Goal: Information Seeking & Learning: Check status

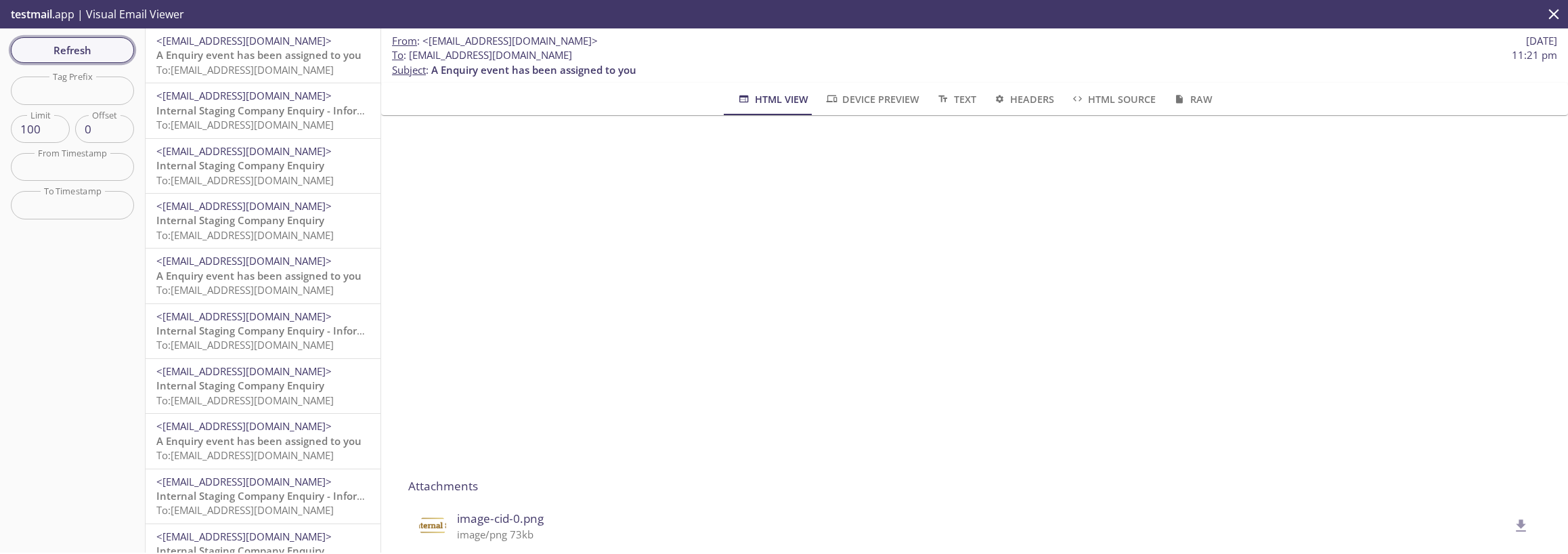
click at [93, 53] on span "Refresh" at bounding box center [72, 50] width 102 height 18
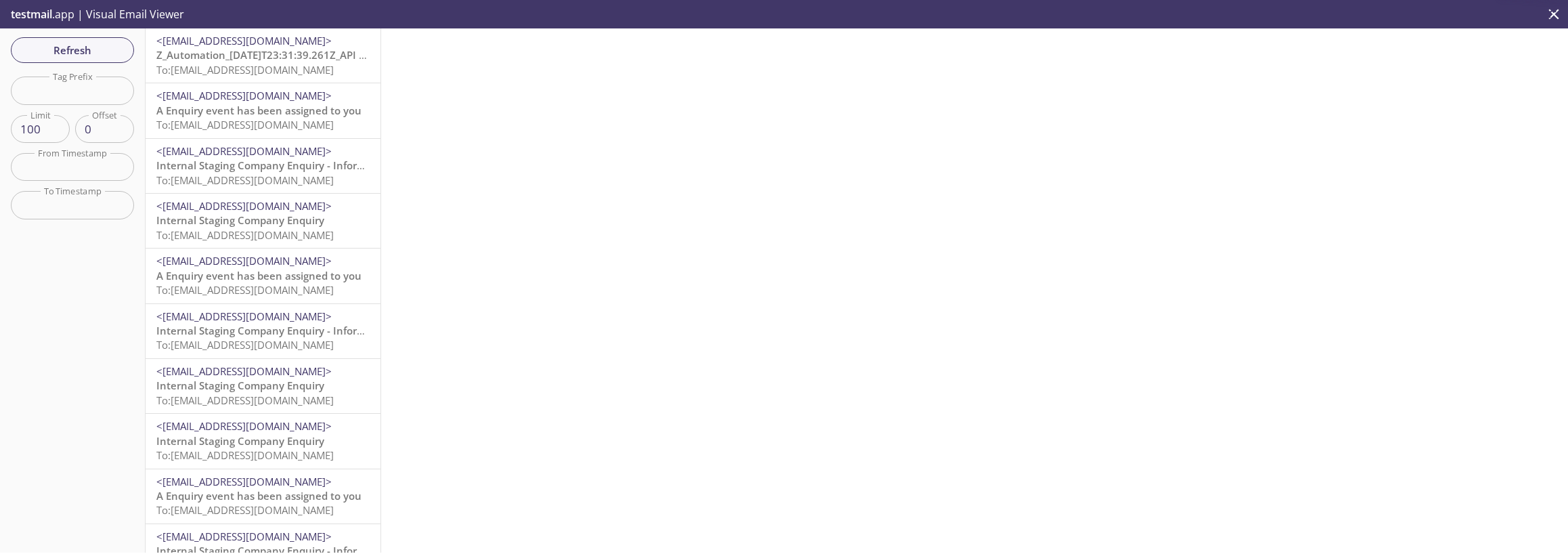
click at [232, 55] on span "Z_Automation_[DATE]T23:31:39.261Z_API uploaded one or more document(s) to your …" at bounding box center [424, 55] width 537 height 14
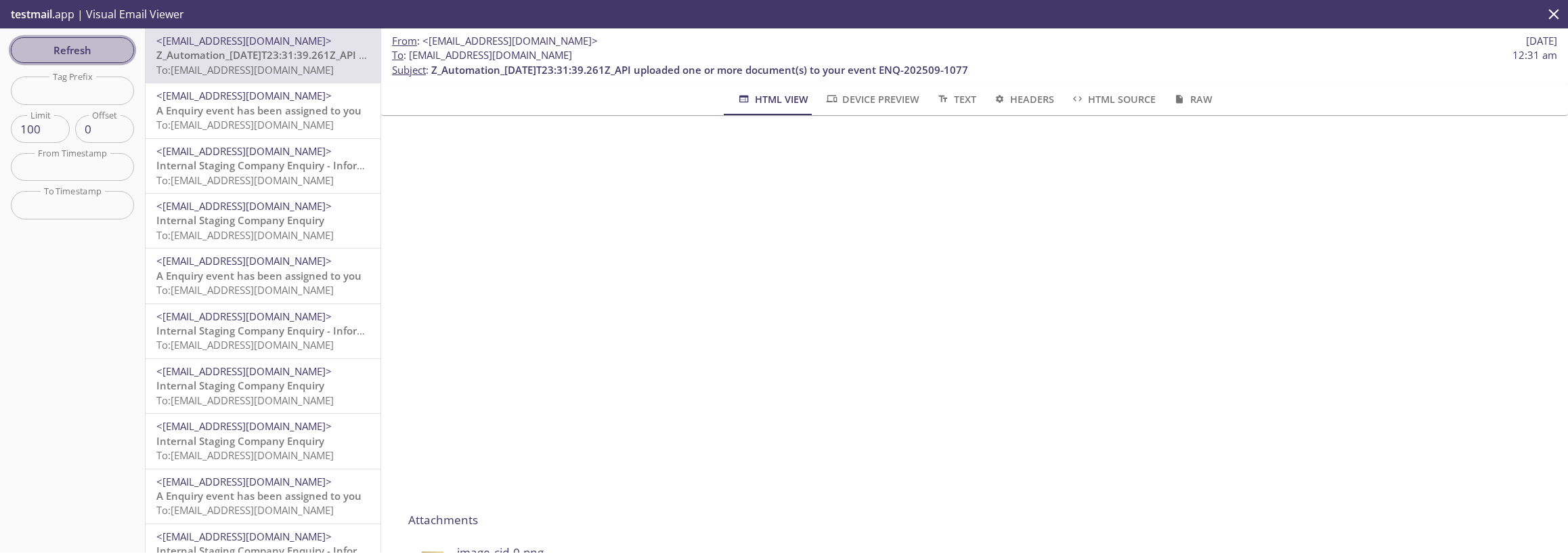
click at [73, 43] on span "Refresh" at bounding box center [72, 50] width 102 height 18
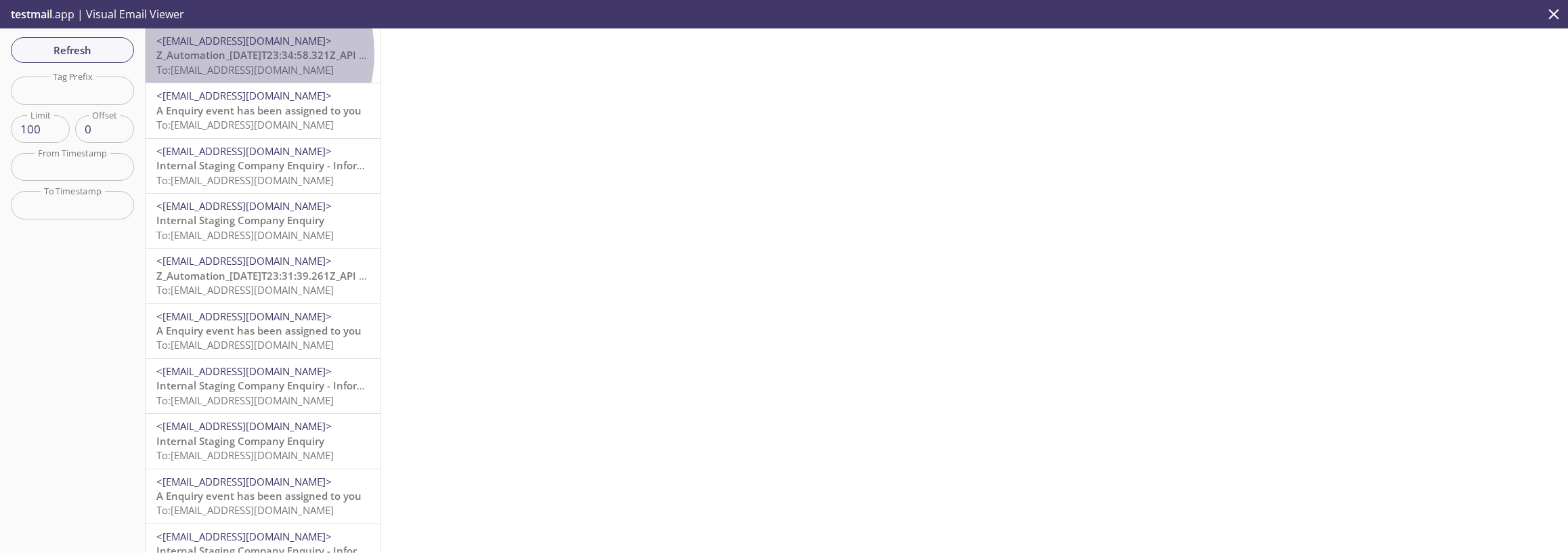
click at [230, 53] on span "Z_Automation_[DATE]T23:34:58.321Z_API uploaded one or more document(s) to your …" at bounding box center [424, 55] width 537 height 14
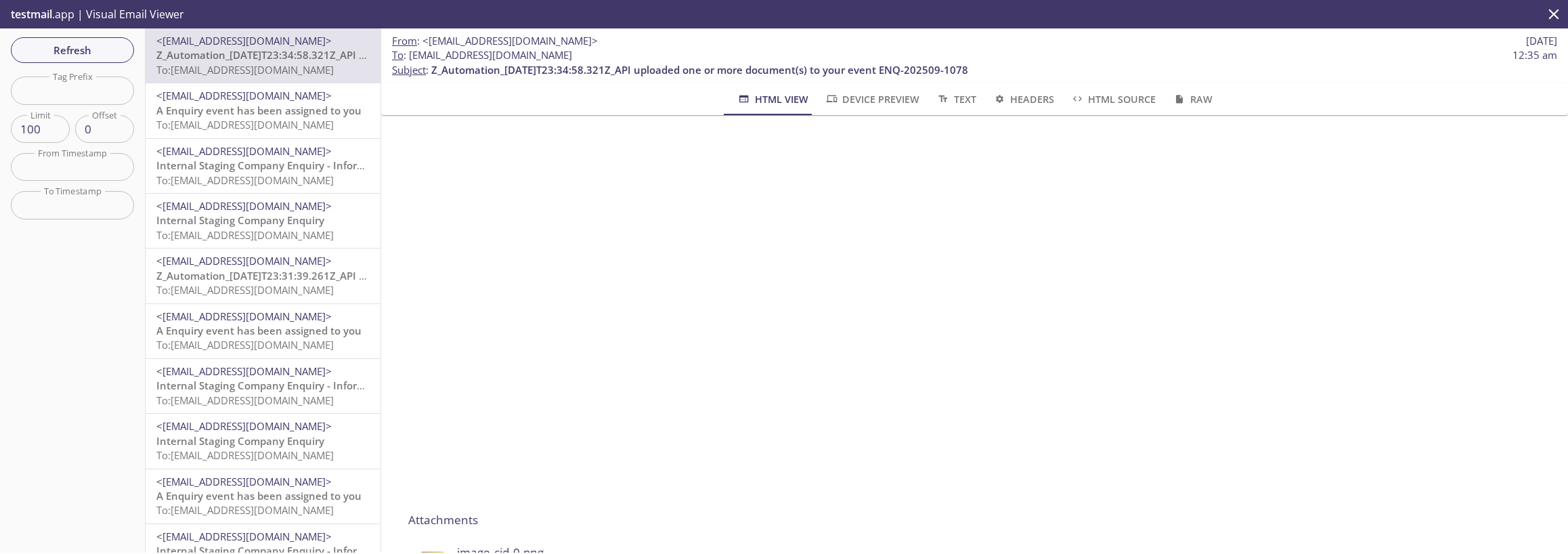
drag, startPoint x: 967, startPoint y: 70, endPoint x: 431, endPoint y: 69, distance: 536.0
click at [431, 69] on p "To : [EMAIL_ADDRESS][DOMAIN_NAME] 12:35 am Subject : Z_Automation_[DATE]T23:34:…" at bounding box center [974, 62] width 1165 height 29
copy span "Z_Automation_[DATE]T23:34:58.321Z_API uploaded one or more document(s) to your …"
click at [92, 43] on span "Refresh" at bounding box center [72, 50] width 102 height 18
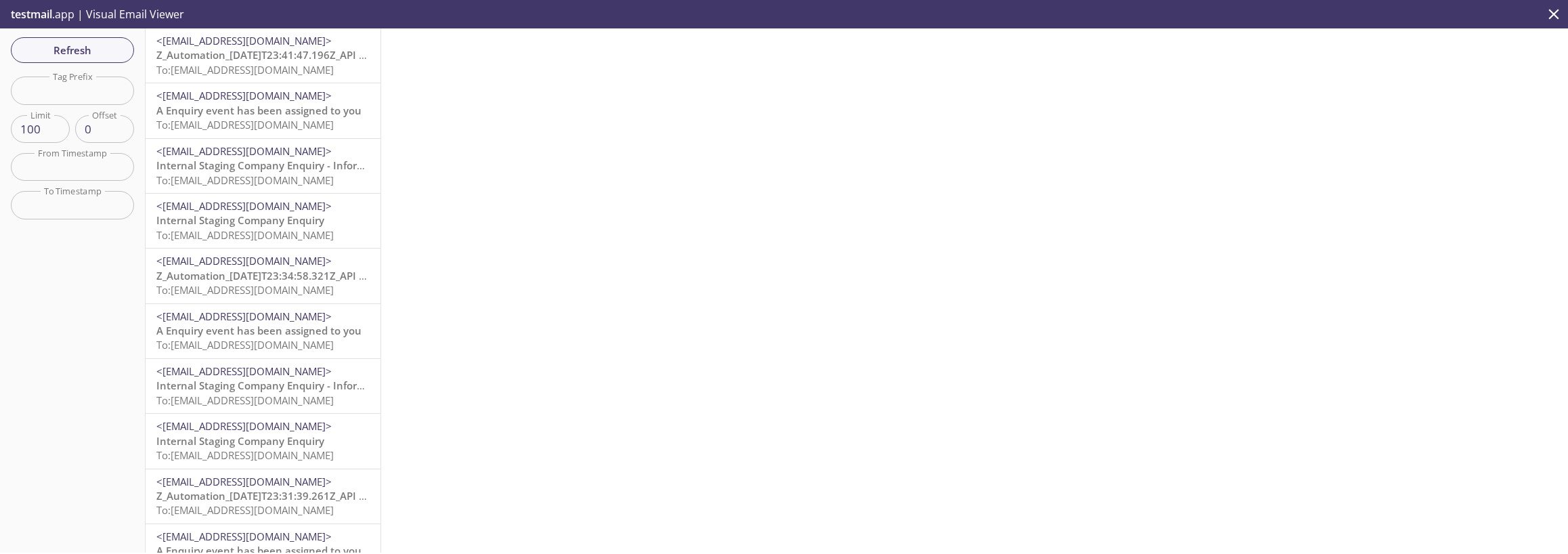
click at [290, 55] on span "Z_Automation_[DATE]T23:41:47.196Z_API uploaded one or more document(s) to your …" at bounding box center [424, 55] width 537 height 14
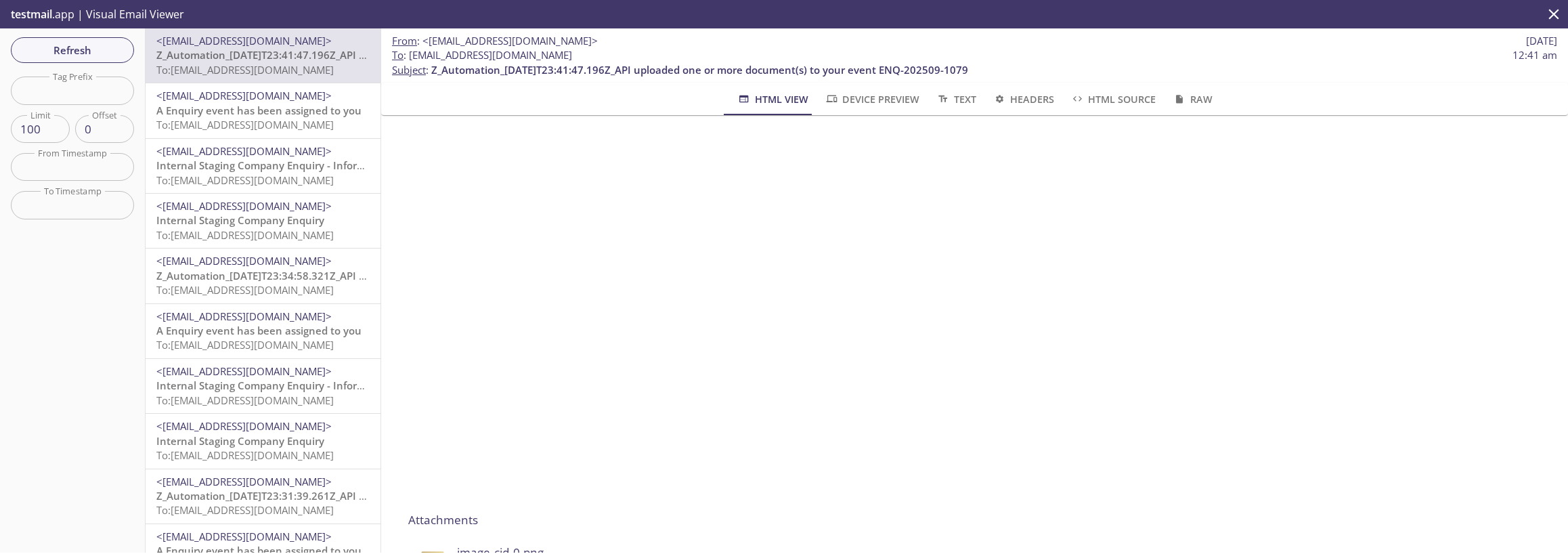
click at [261, 110] on span "A Enquiry event has been assigned to you" at bounding box center [259, 110] width 205 height 14
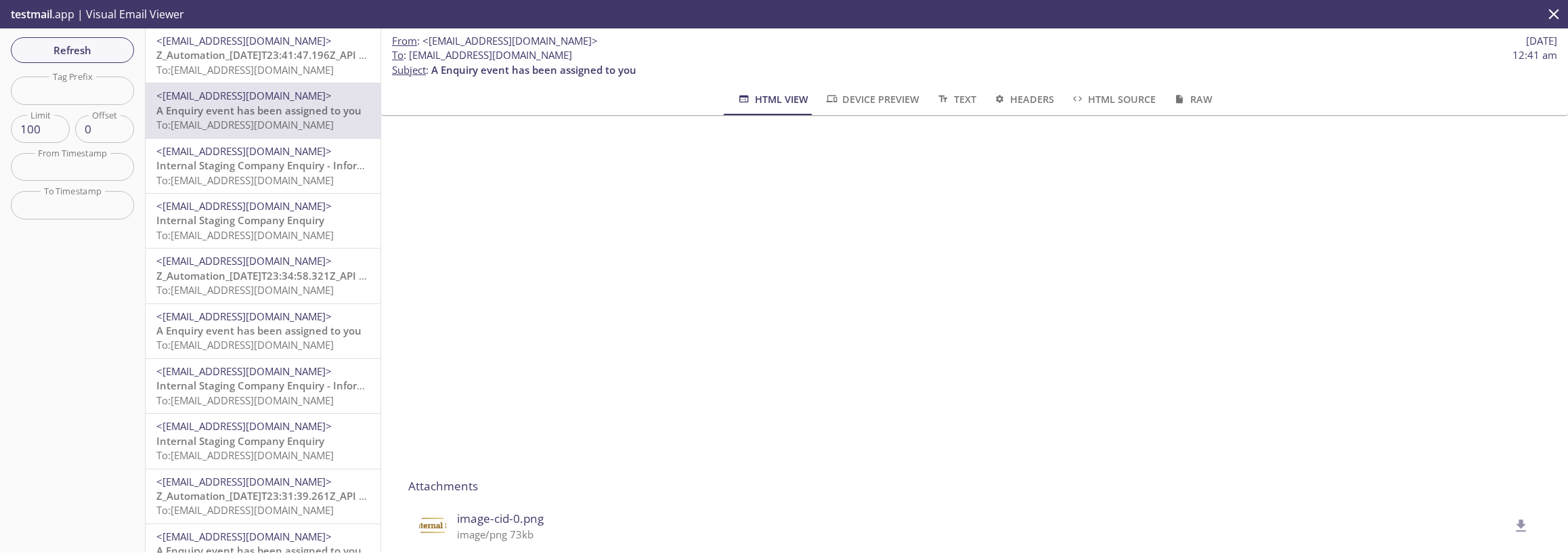
click at [287, 54] on span "Z_Automation_[DATE]T23:41:47.196Z_API uploaded one or more document(s) to your …" at bounding box center [424, 55] width 537 height 14
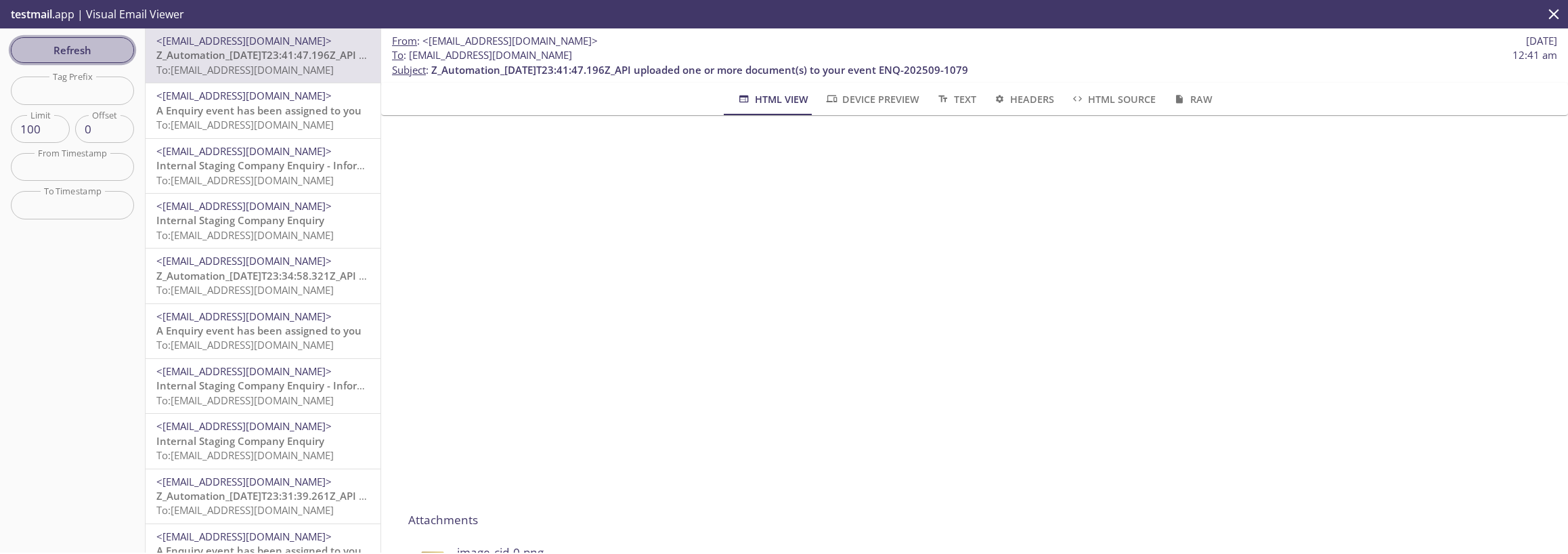
click at [77, 51] on span "Refresh" at bounding box center [72, 50] width 102 height 18
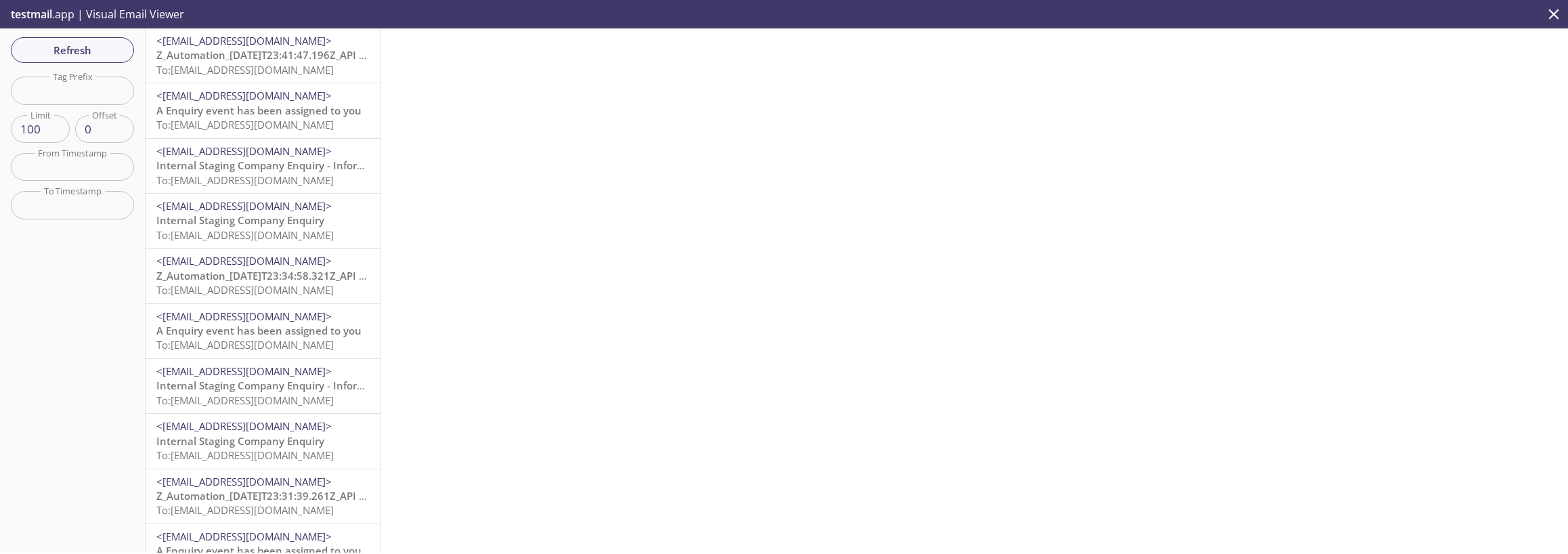
click at [266, 54] on span "Z_Automation_[DATE]T23:41:47.196Z_API uploaded one or more document(s) to your …" at bounding box center [424, 55] width 537 height 14
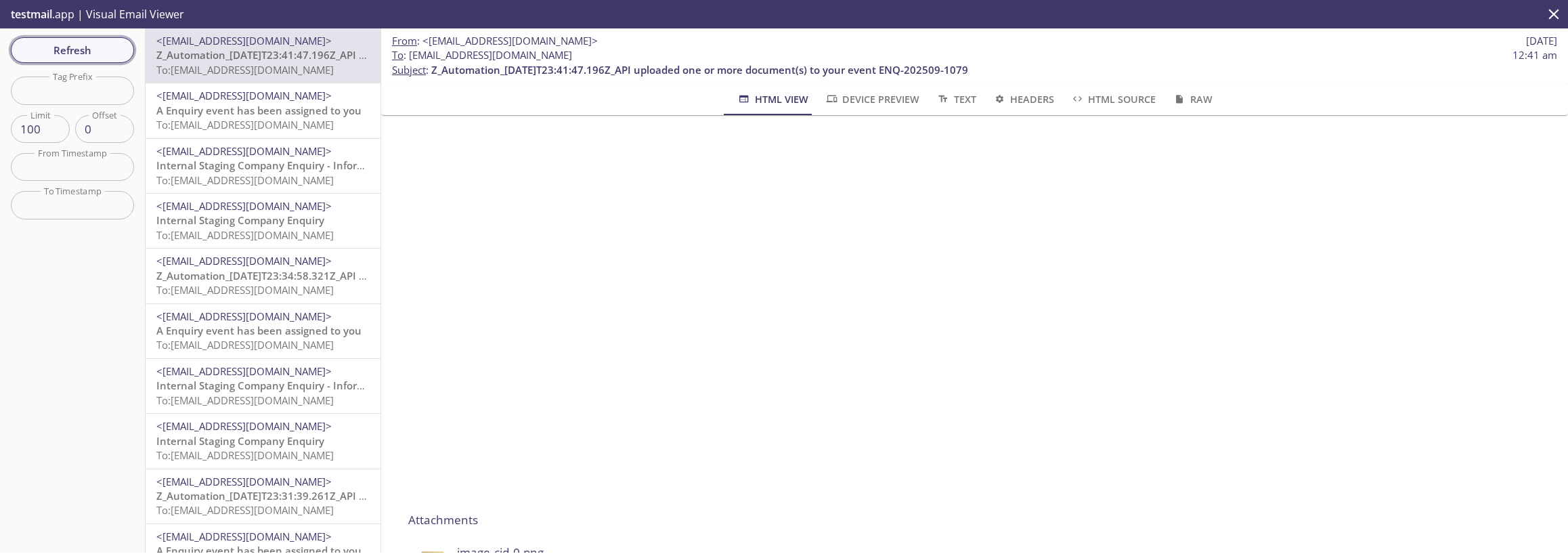
click at [79, 53] on span "Refresh" at bounding box center [72, 50] width 102 height 18
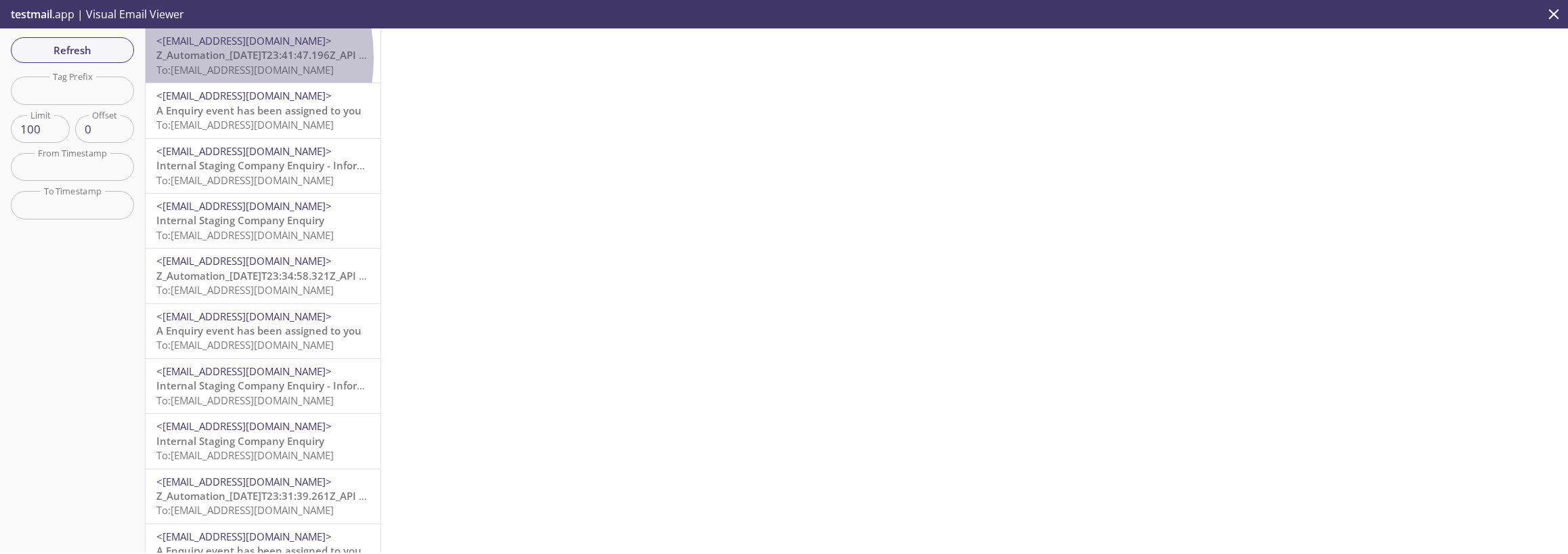
click at [195, 57] on span "Z_Automation_[DATE]T23:41:47.196Z_API uploaded one or more document(s) to your …" at bounding box center [424, 55] width 537 height 14
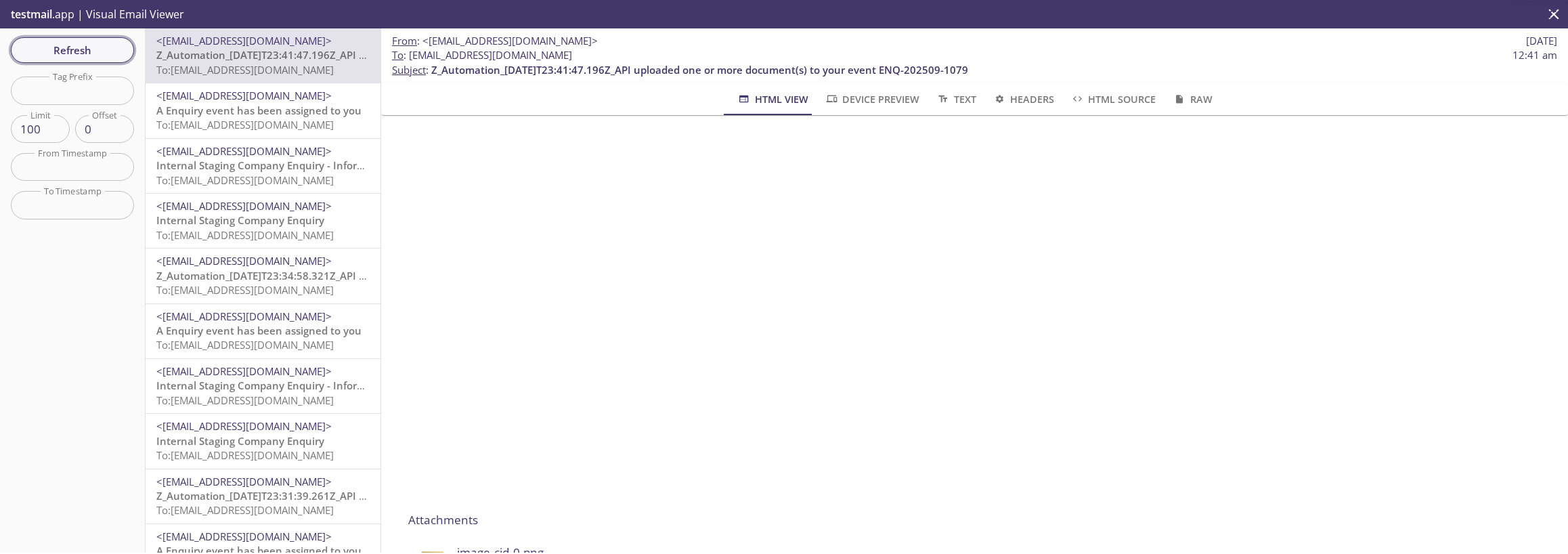
click at [94, 45] on span "Refresh" at bounding box center [72, 50] width 102 height 18
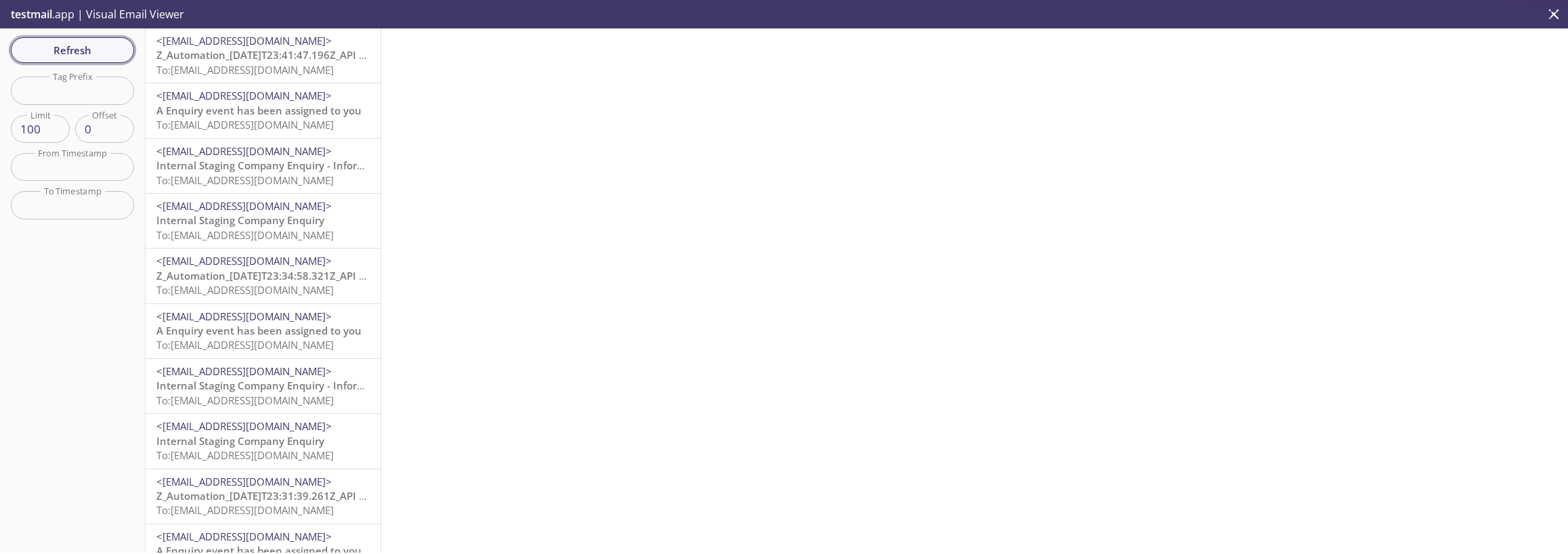
click at [94, 45] on span "Refresh" at bounding box center [72, 50] width 102 height 18
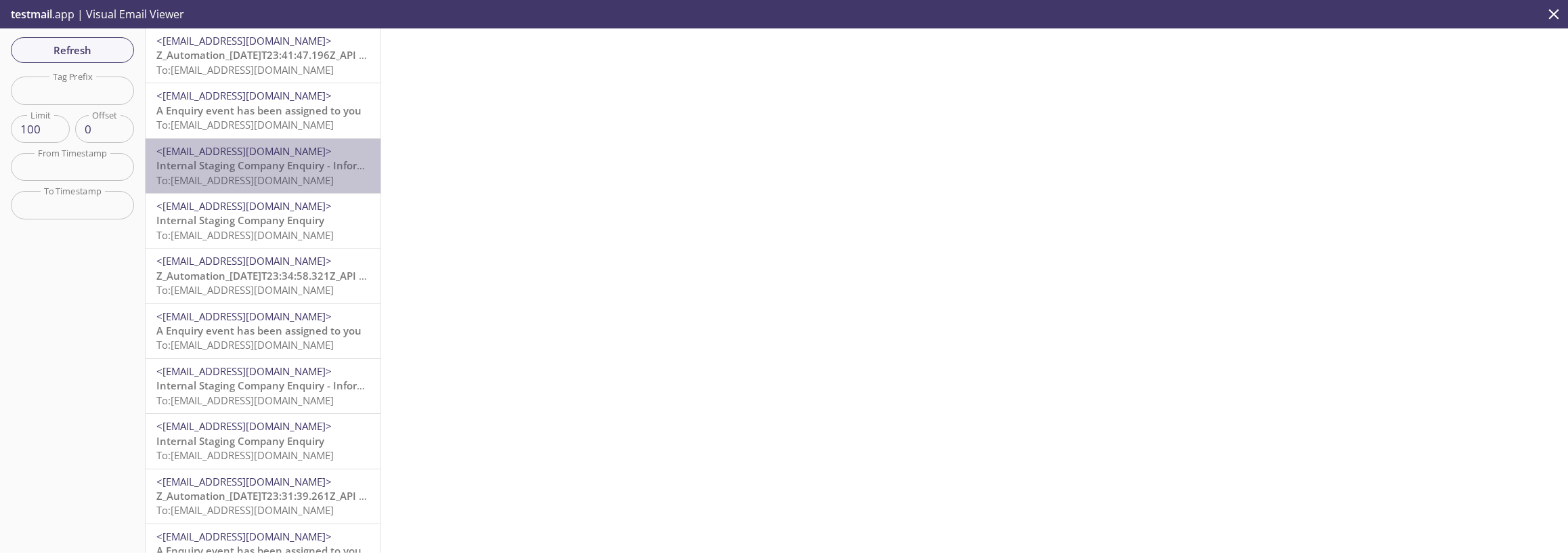
click at [279, 166] on span "Internal Staging Company Enquiry - Information Required" at bounding box center [298, 166] width 283 height 14
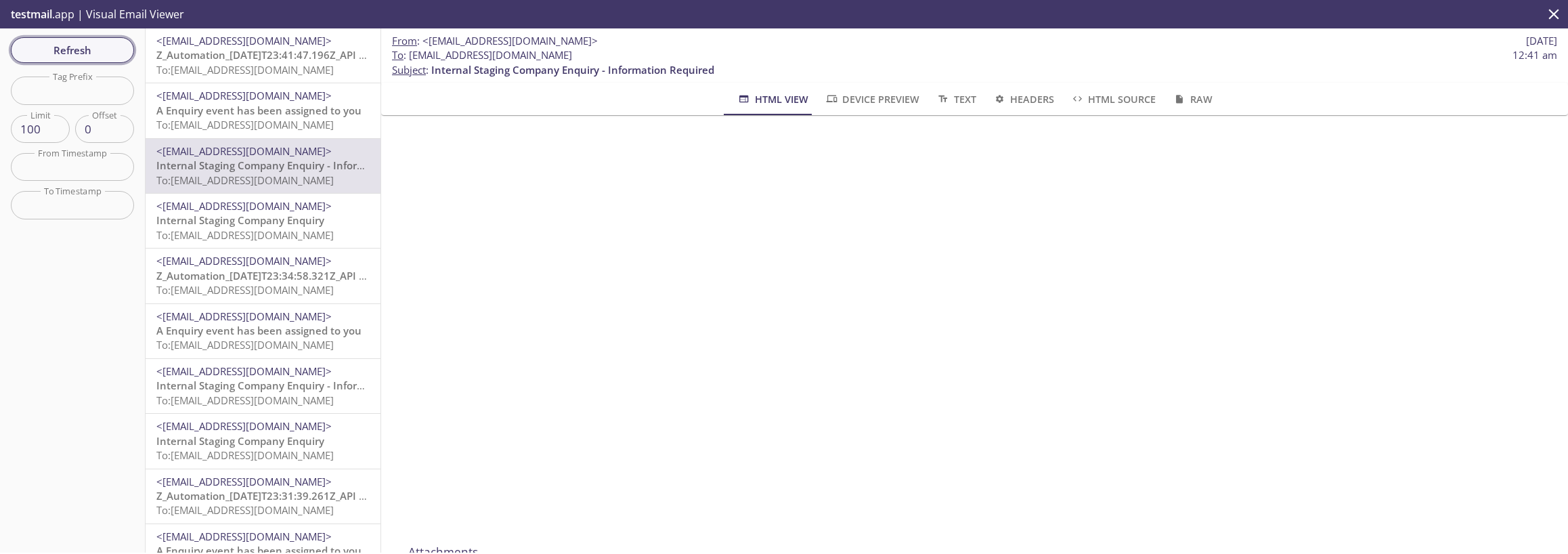
click at [103, 51] on span "Refresh" at bounding box center [72, 50] width 102 height 18
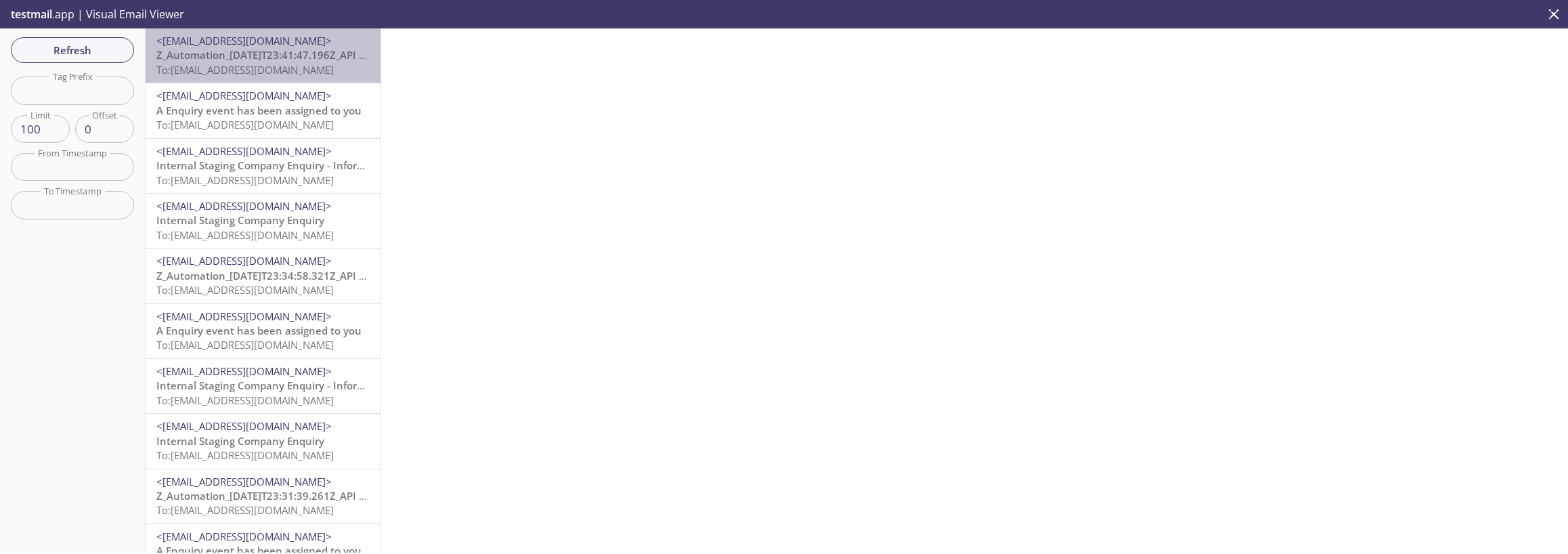
click at [294, 80] on div "<[EMAIL_ADDRESS][DOMAIN_NAME]> Z_Automation_[DATE]T23:41:47.196Z_API uploaded o…" at bounding box center [263, 55] width 235 height 54
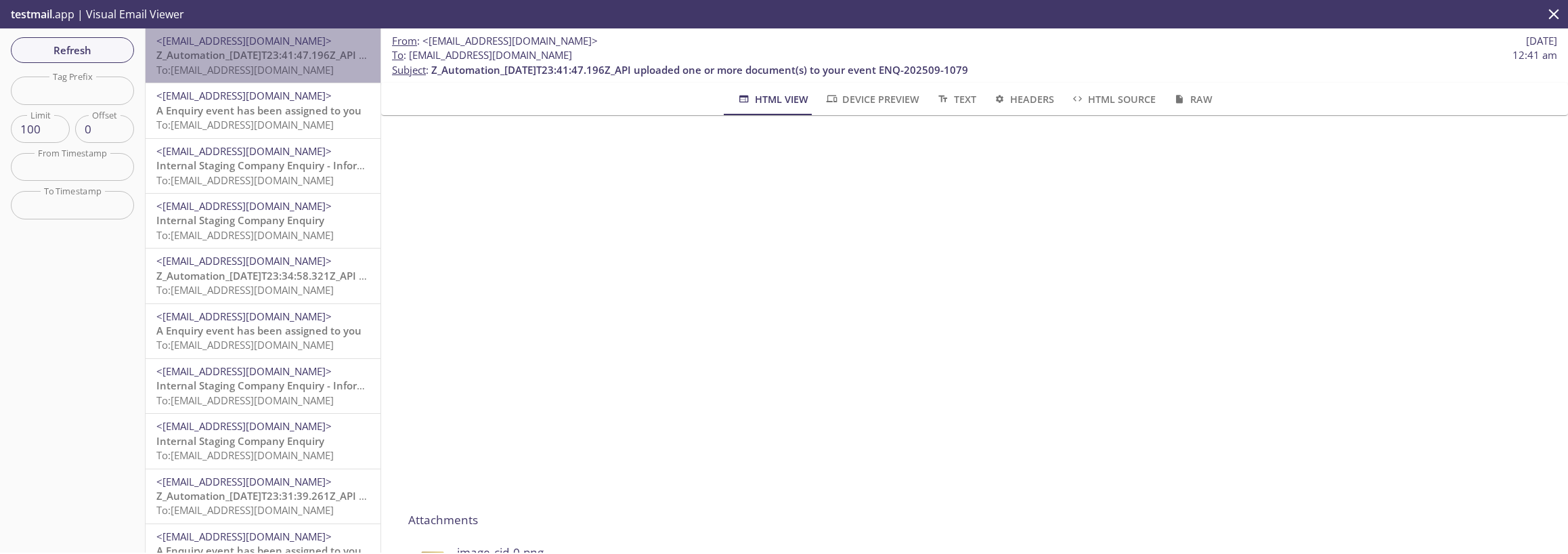
click at [294, 80] on div "<[EMAIL_ADDRESS][DOMAIN_NAME]> Z_Automation_[DATE]T23:41:47.196Z_API uploaded o…" at bounding box center [263, 55] width 235 height 54
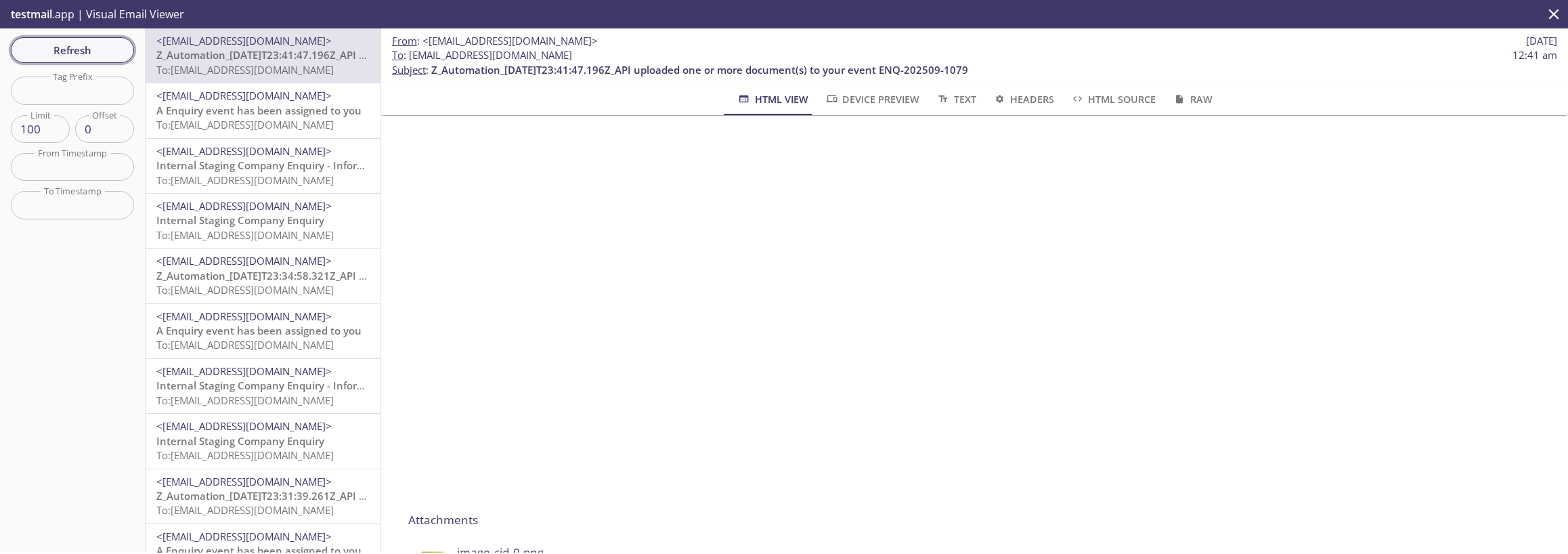
click at [79, 48] on span "Refresh" at bounding box center [72, 50] width 102 height 18
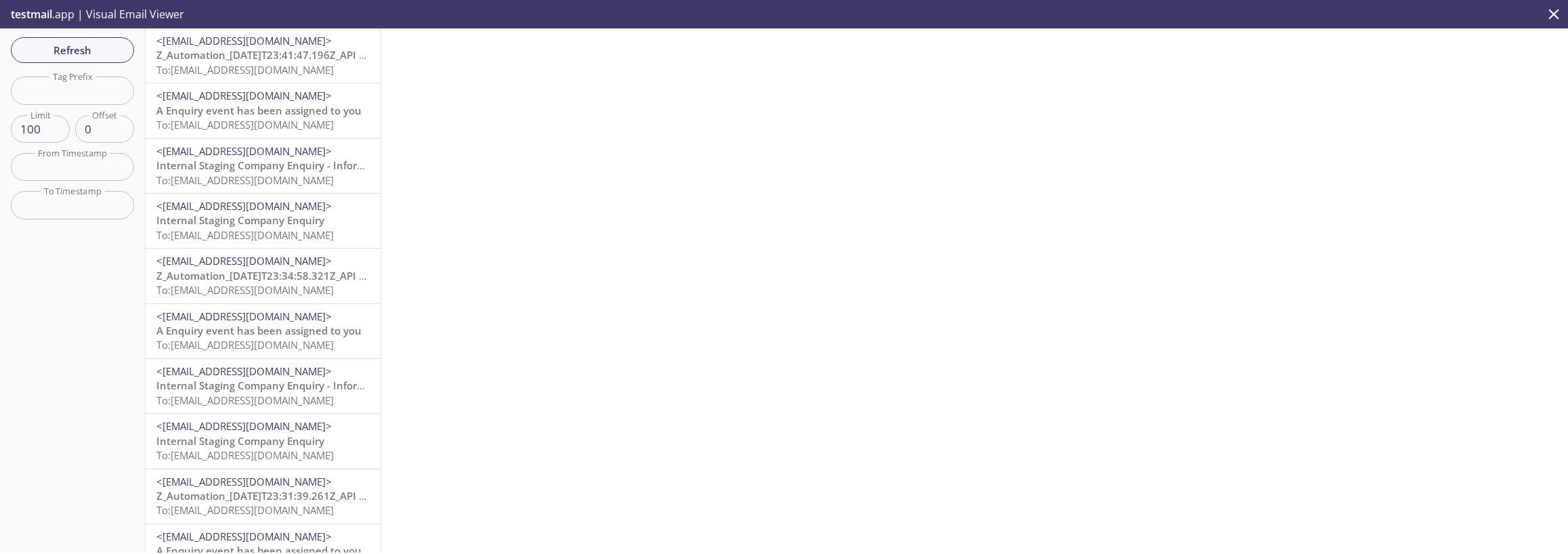
click at [302, 67] on span "To: [EMAIL_ADDRESS][DOMAIN_NAME]" at bounding box center [245, 70] width 178 height 14
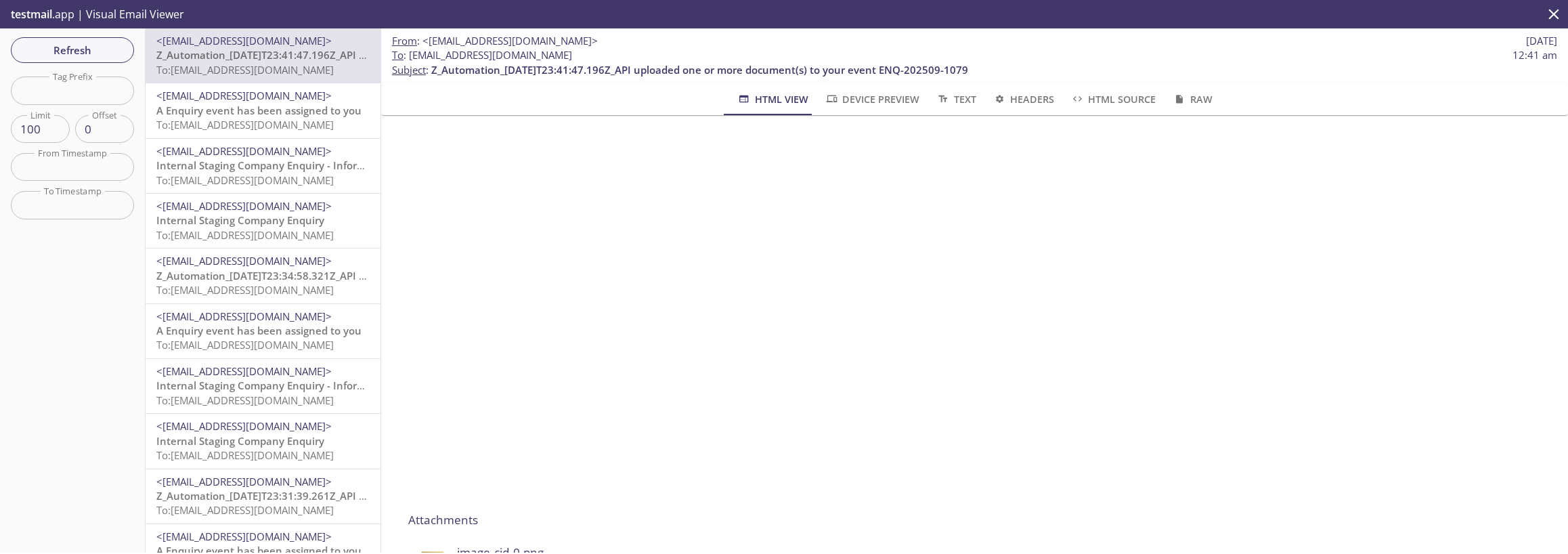
click at [301, 68] on span "To: [EMAIL_ADDRESS][DOMAIN_NAME]" at bounding box center [245, 70] width 178 height 14
click at [90, 45] on span "Refresh" at bounding box center [72, 50] width 102 height 18
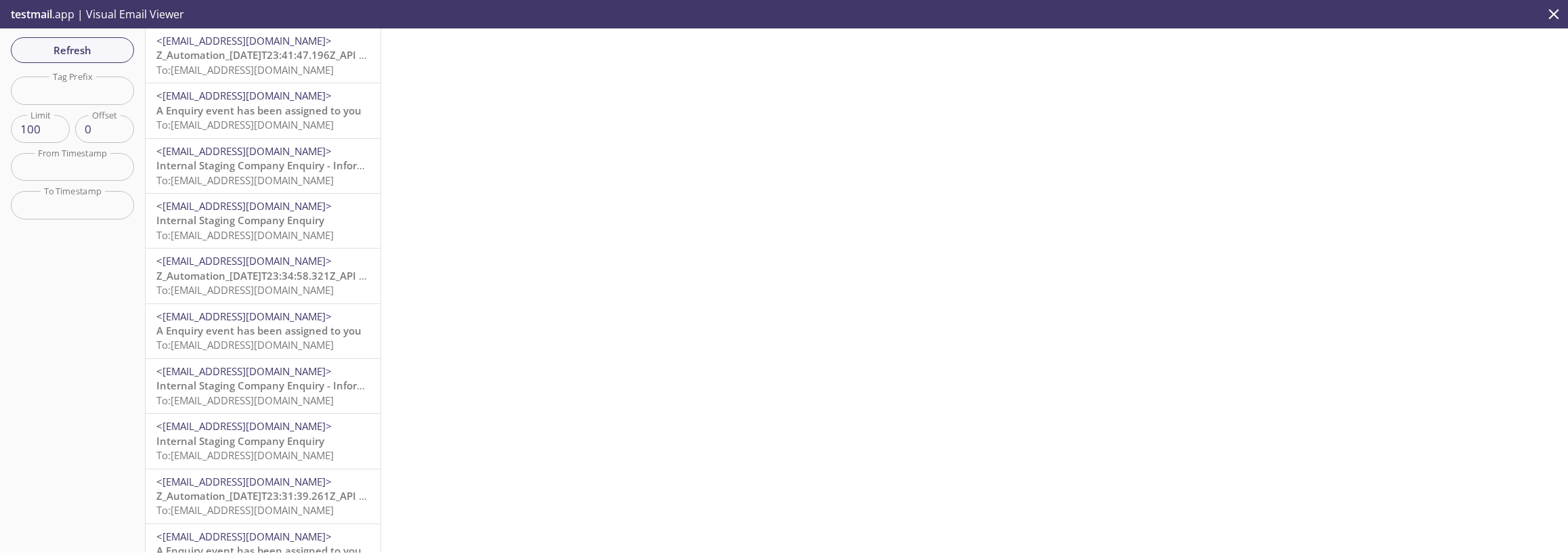
click at [276, 60] on span "Z_Automation_[DATE]T23:41:47.196Z_API uploaded one or more document(s) to your …" at bounding box center [424, 55] width 537 height 14
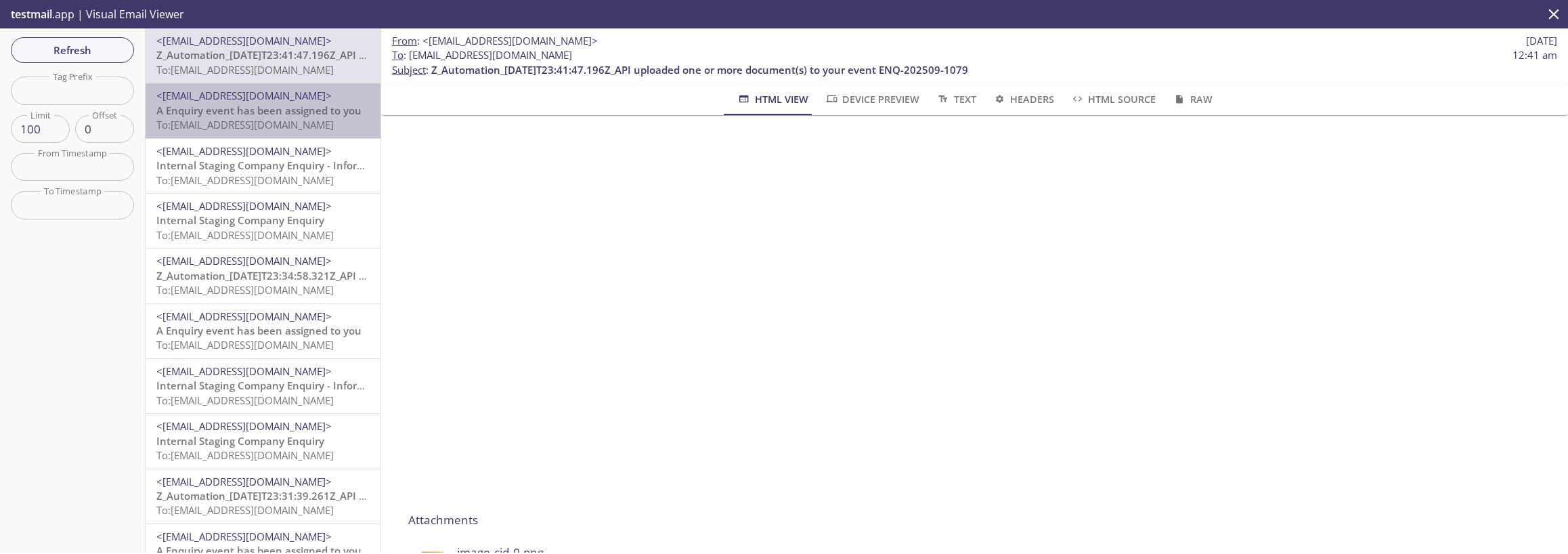
click at [289, 130] on span "To: [EMAIL_ADDRESS][DOMAIN_NAME]" at bounding box center [245, 125] width 178 height 14
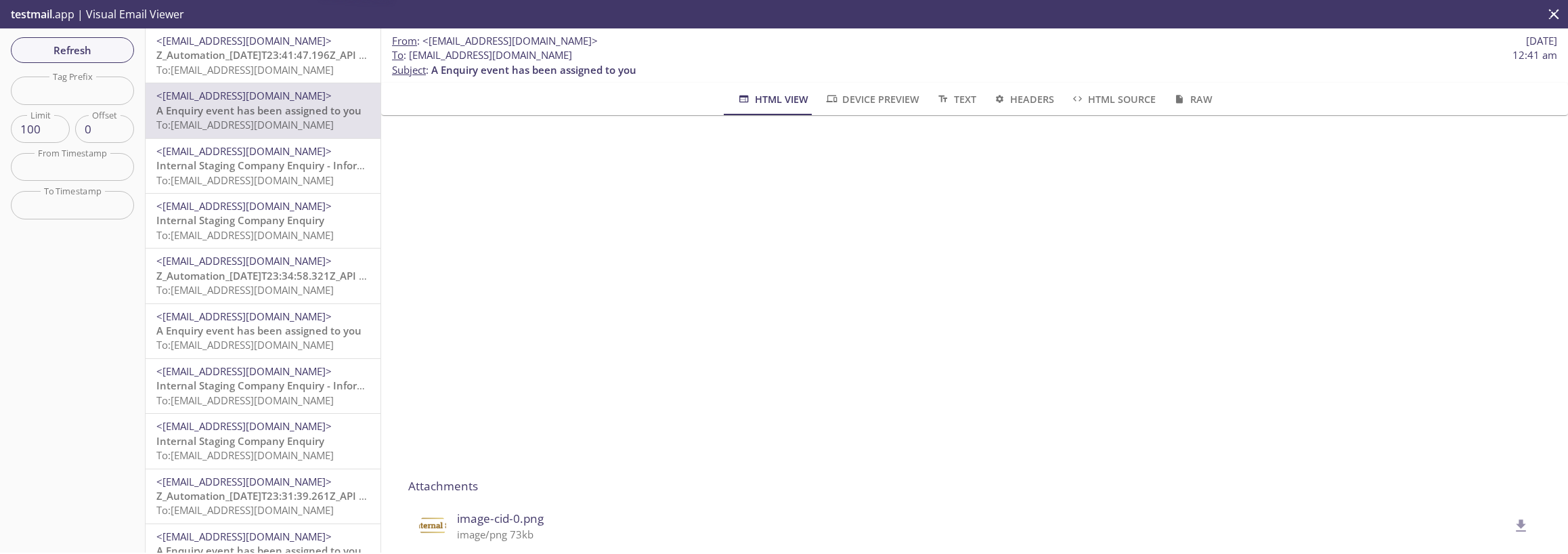
click at [280, 169] on span "Internal Staging Company Enquiry - Information Required" at bounding box center [298, 166] width 283 height 14
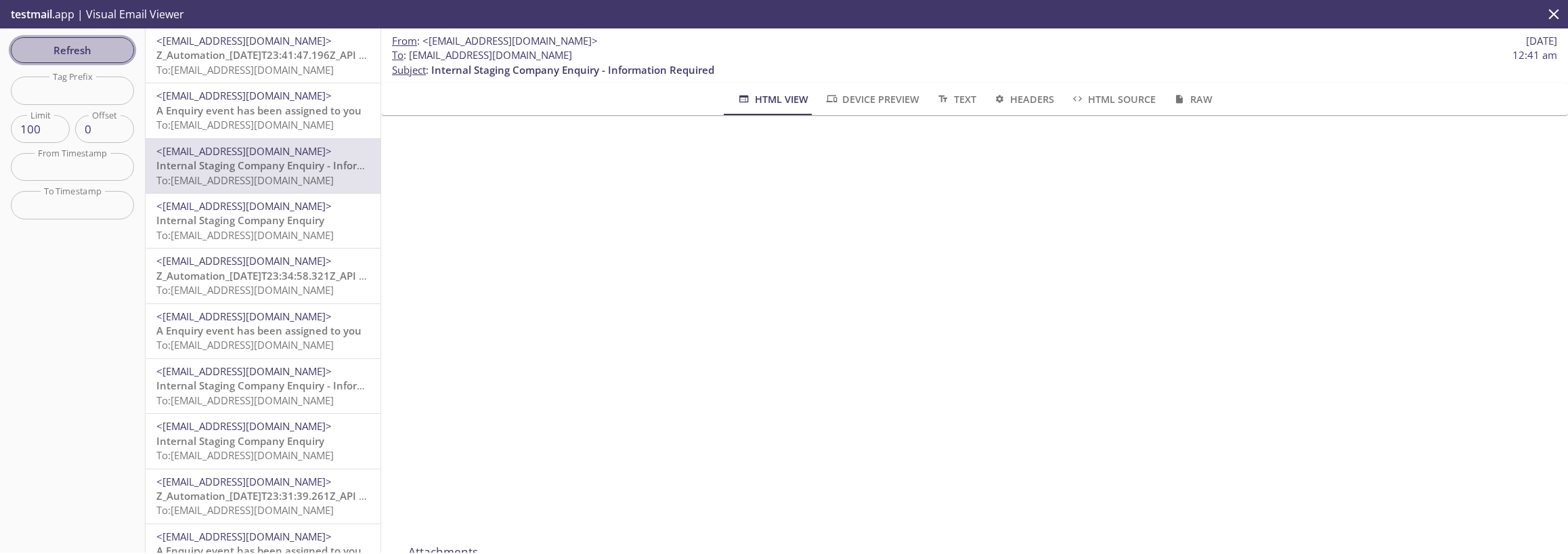
click at [87, 57] on span "Refresh" at bounding box center [72, 50] width 102 height 18
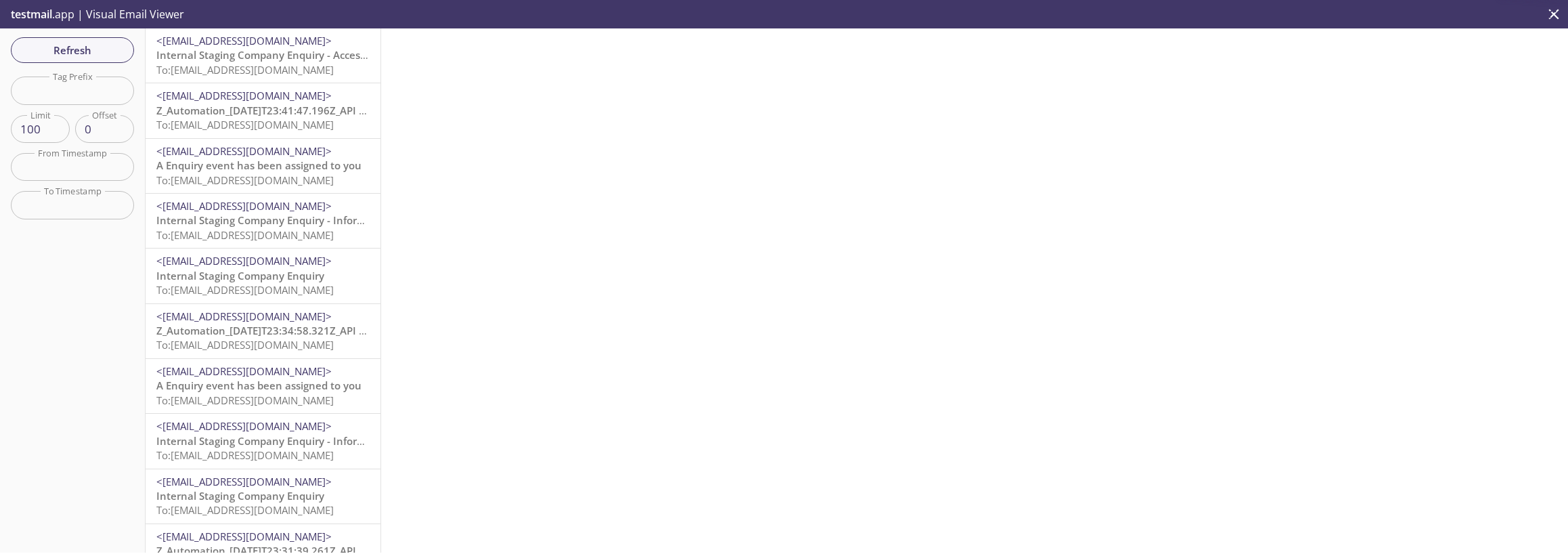
click at [217, 50] on span "Internal Staging Company Enquiry - Access PIN Code" at bounding box center [284, 55] width 257 height 14
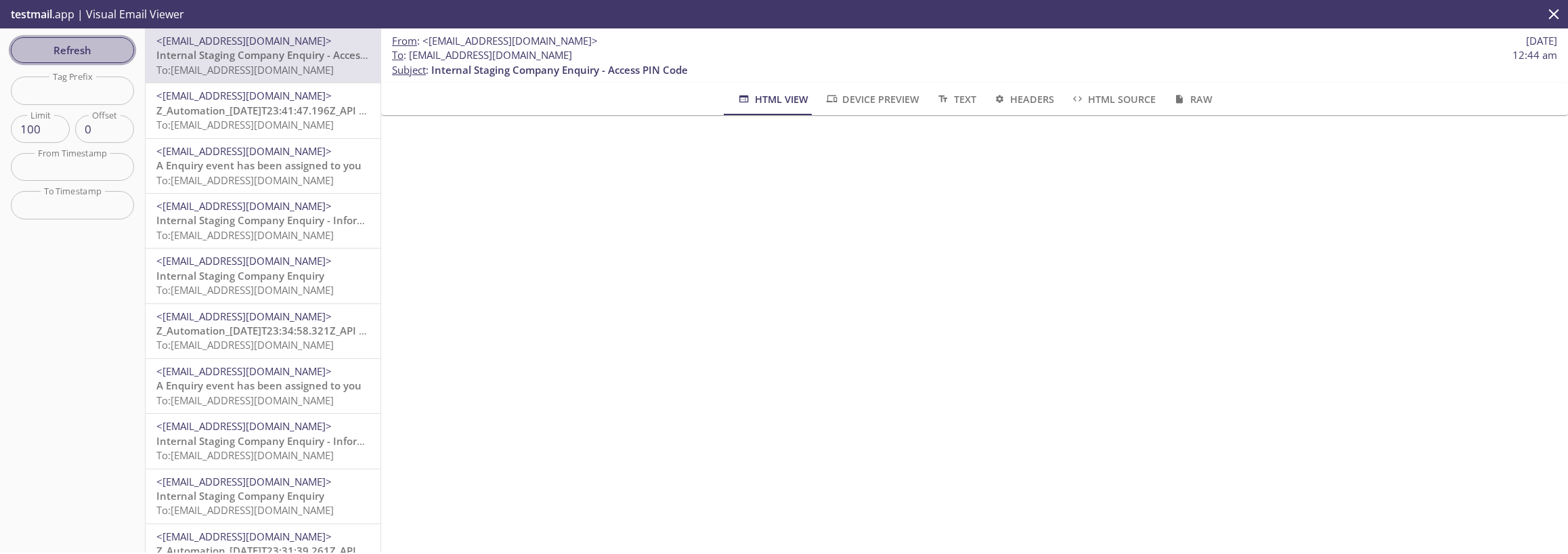
click at [72, 48] on span "Refresh" at bounding box center [72, 50] width 102 height 18
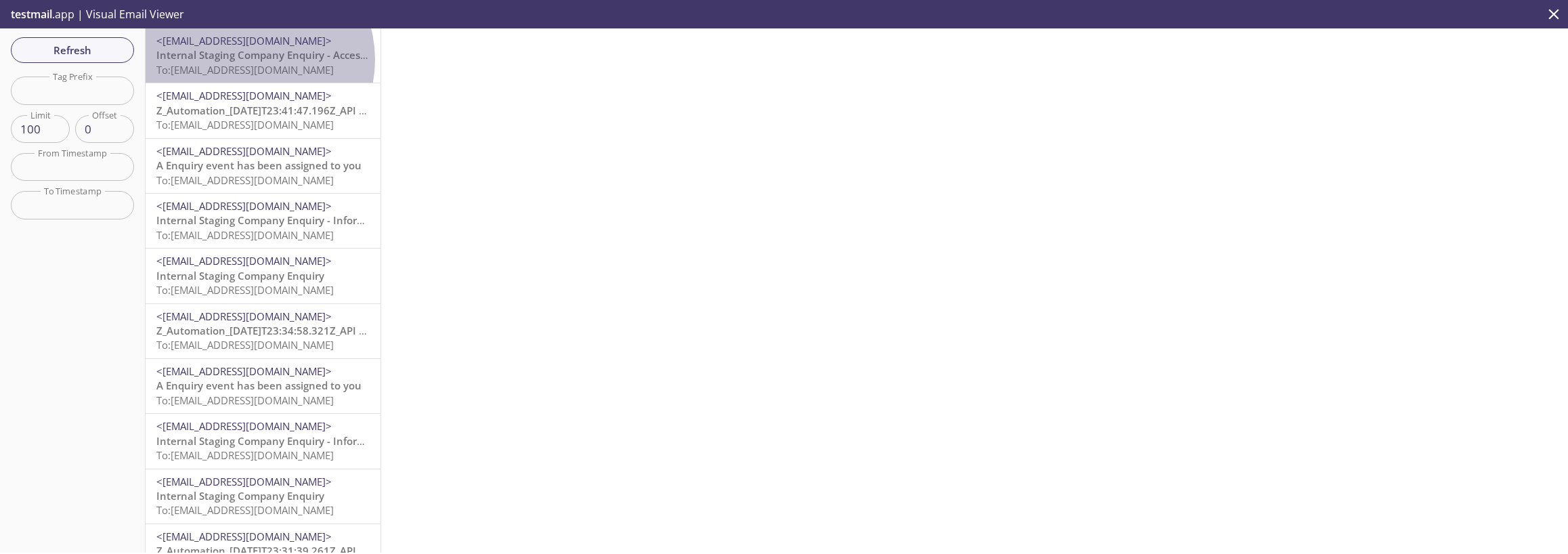
click at [249, 60] on span "Internal Staging Company Enquiry - Access PIN Code" at bounding box center [284, 55] width 257 height 14
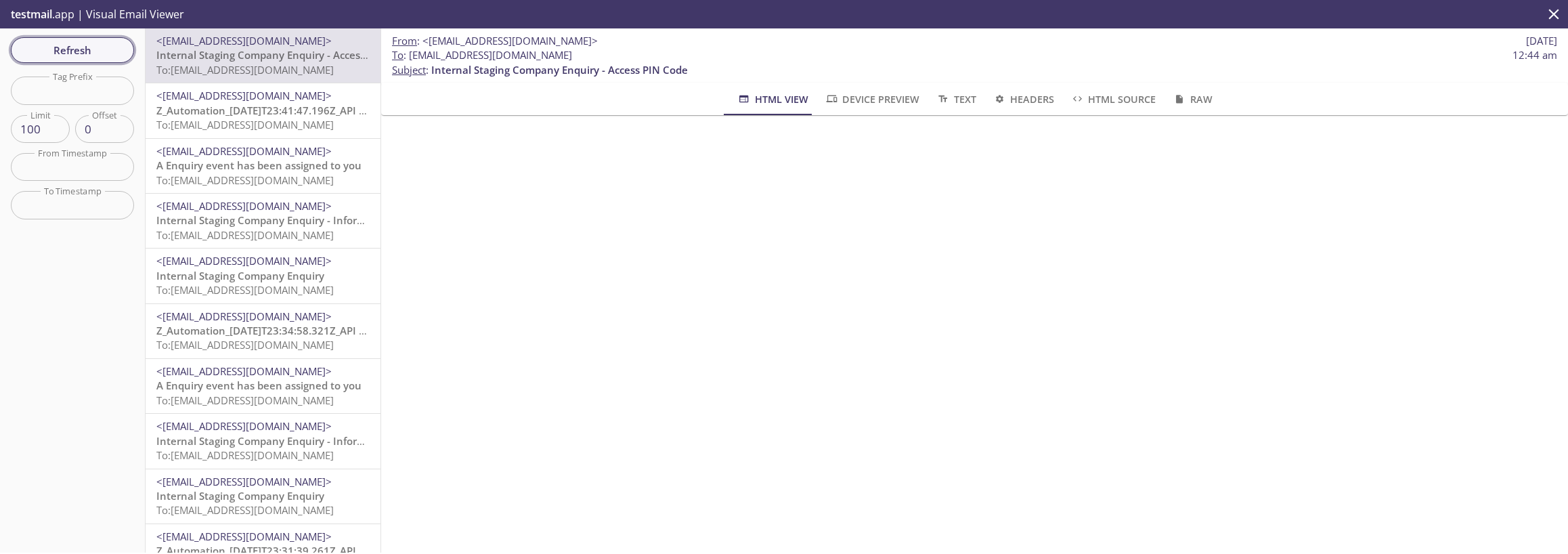
click at [78, 59] on button "Refresh" at bounding box center [73, 50] width 123 height 26
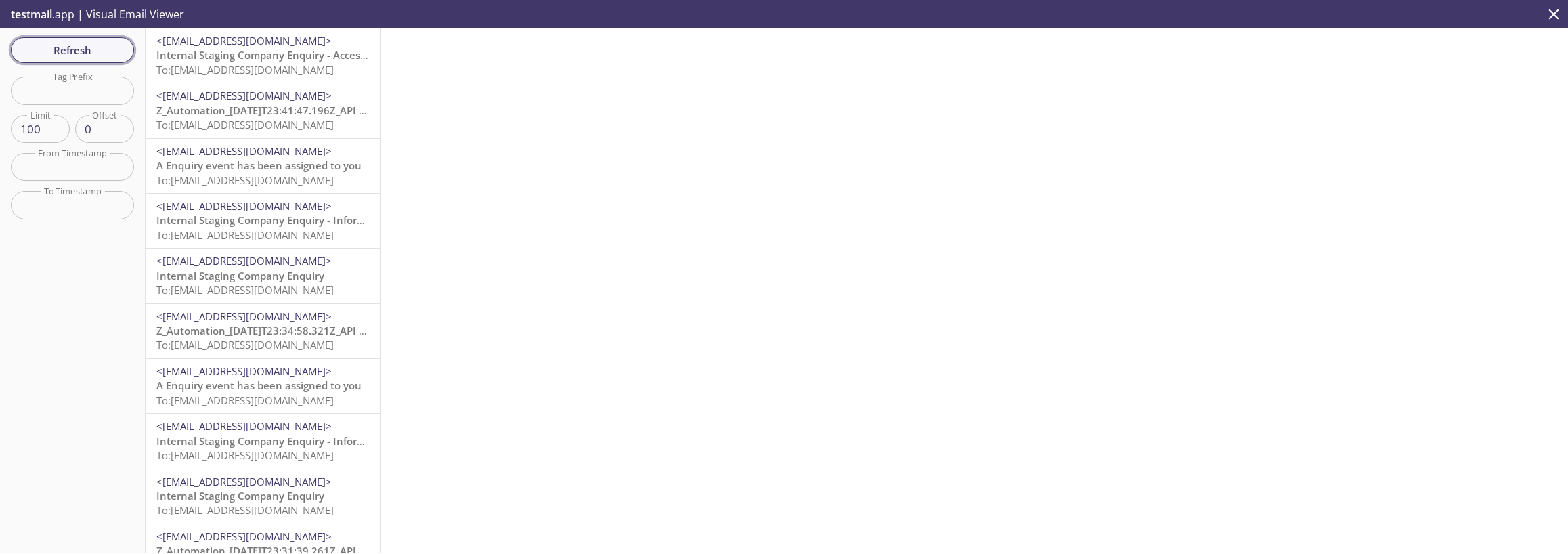
click at [100, 49] on span "Refresh" at bounding box center [72, 50] width 102 height 18
click at [263, 63] on span "To: [EMAIL_ADDRESS][DOMAIN_NAME]" at bounding box center [245, 70] width 178 height 14
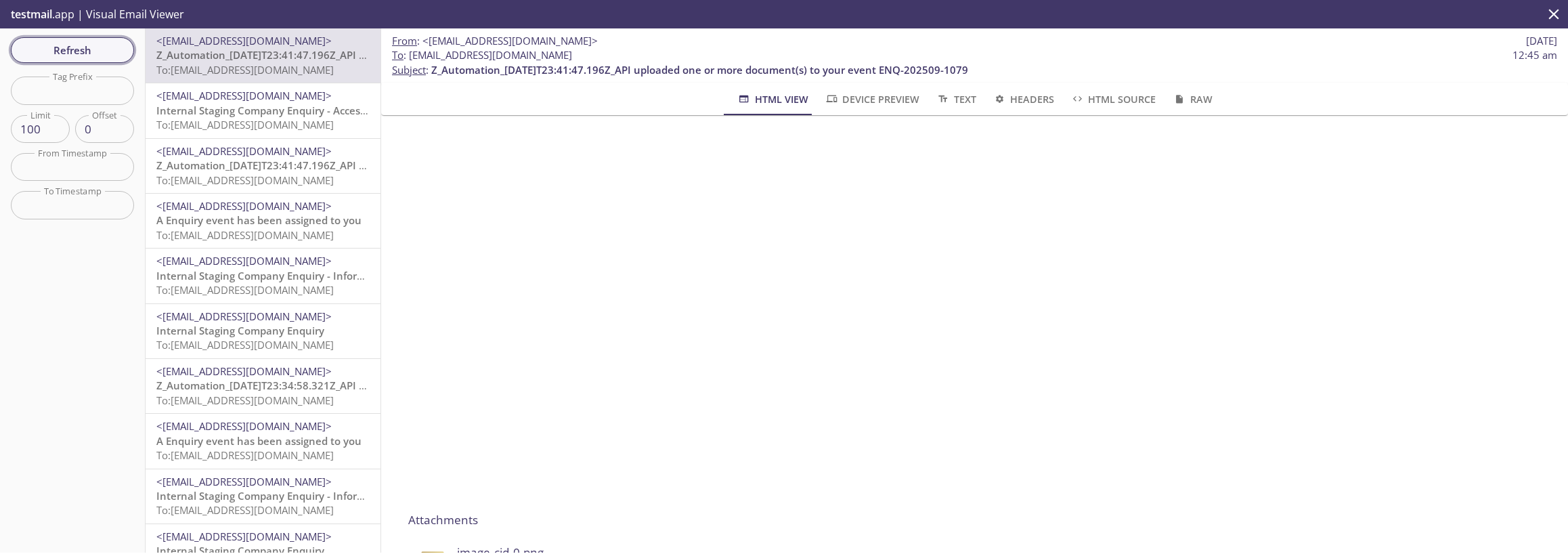
click at [80, 48] on span "Refresh" at bounding box center [72, 50] width 102 height 18
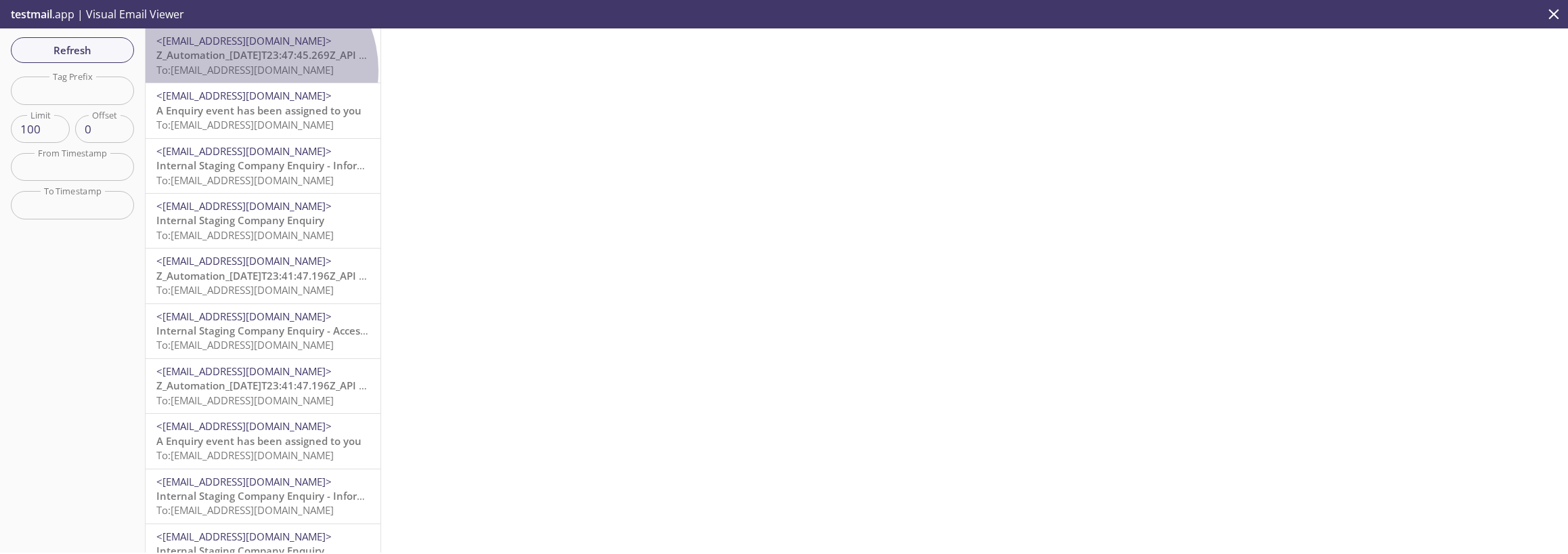
click at [254, 70] on span "To: [EMAIL_ADDRESS][DOMAIN_NAME]" at bounding box center [245, 70] width 178 height 14
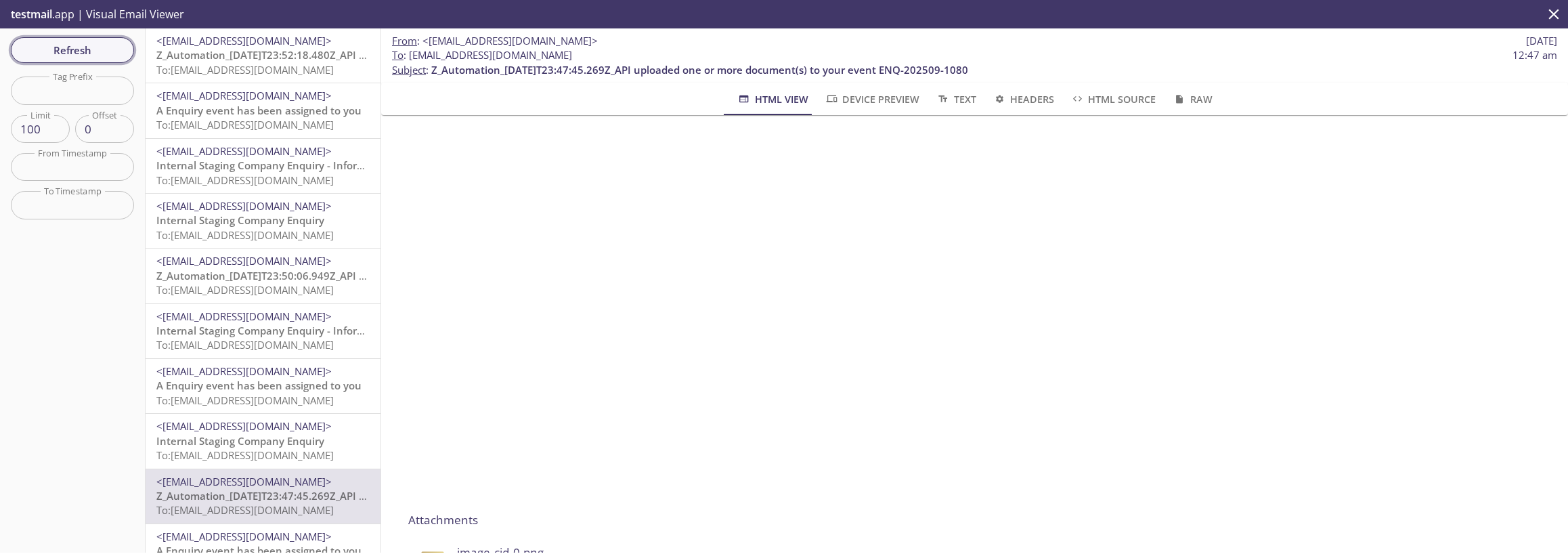
click at [126, 48] on button "Refresh" at bounding box center [73, 50] width 123 height 26
